Goal: Information Seeking & Learning: Learn about a topic

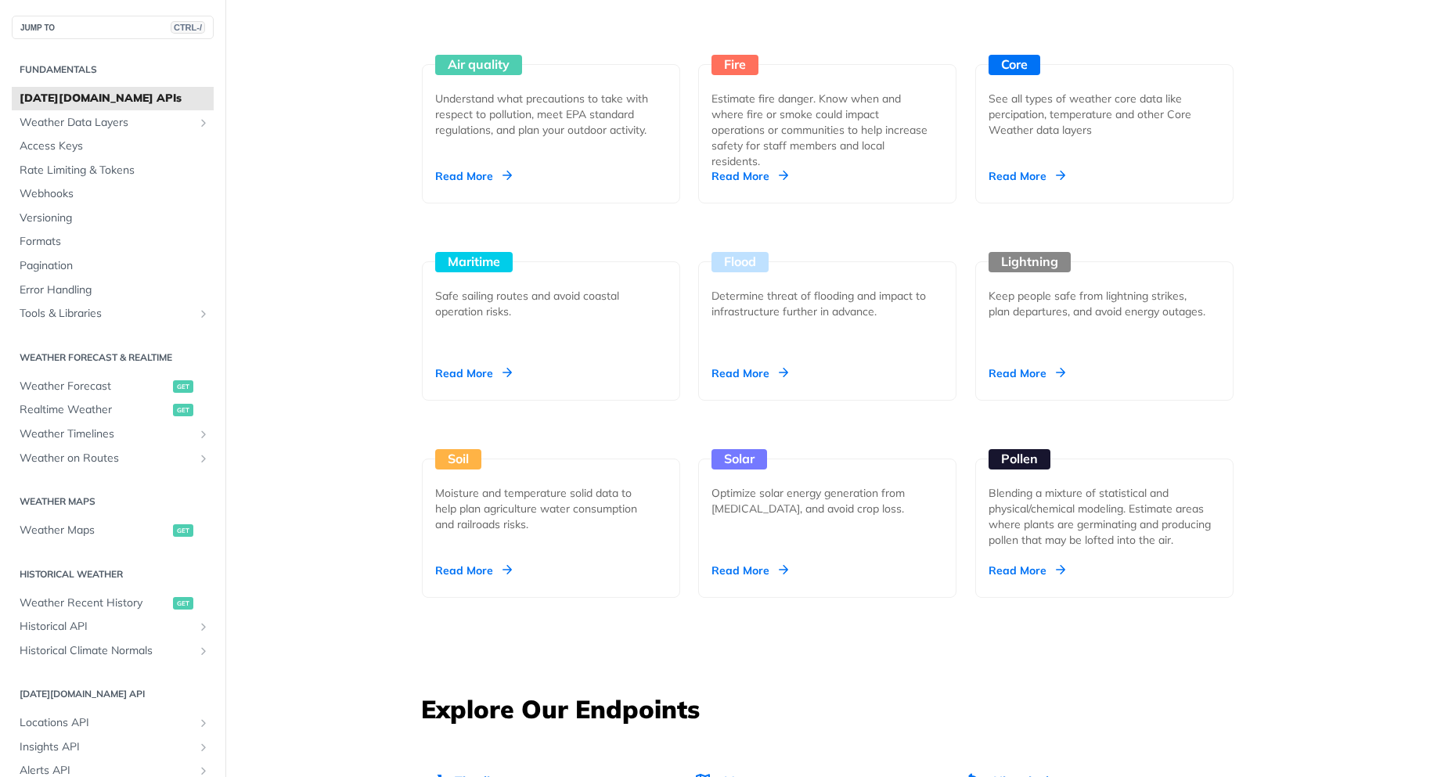
scroll to position [1565, 0]
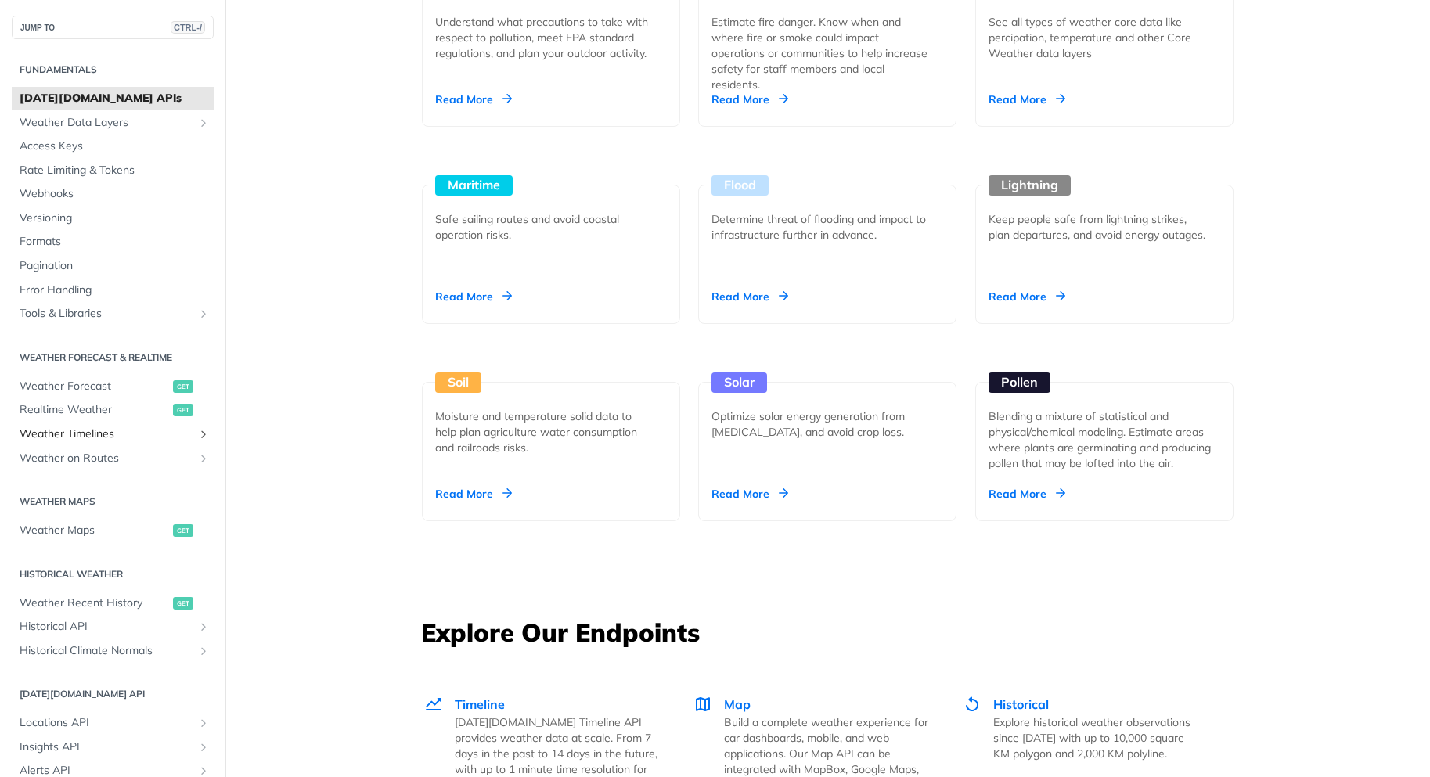
click at [167, 432] on span "Weather Timelines" at bounding box center [107, 435] width 174 height 16
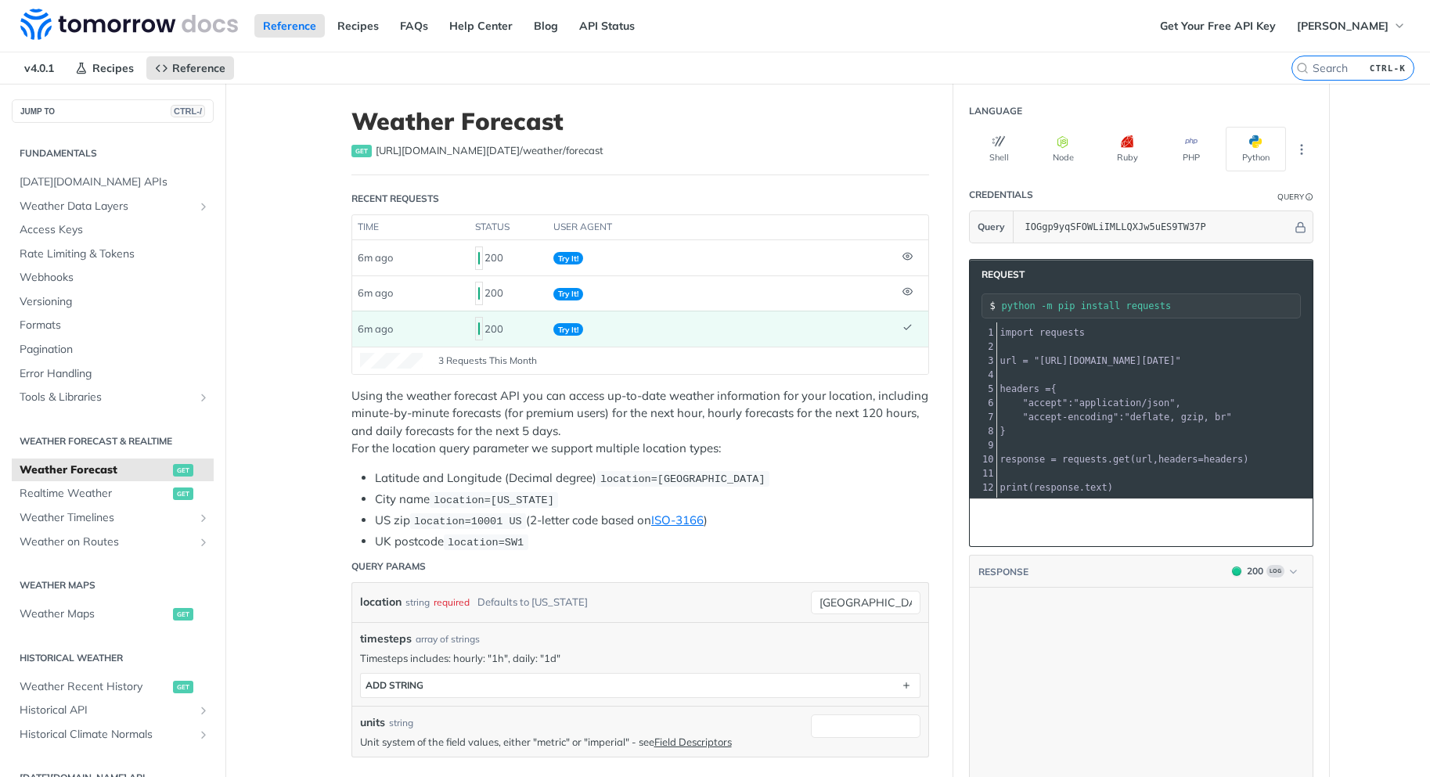
scroll to position [852, 0]
